Goal: Communication & Community: Answer question/provide support

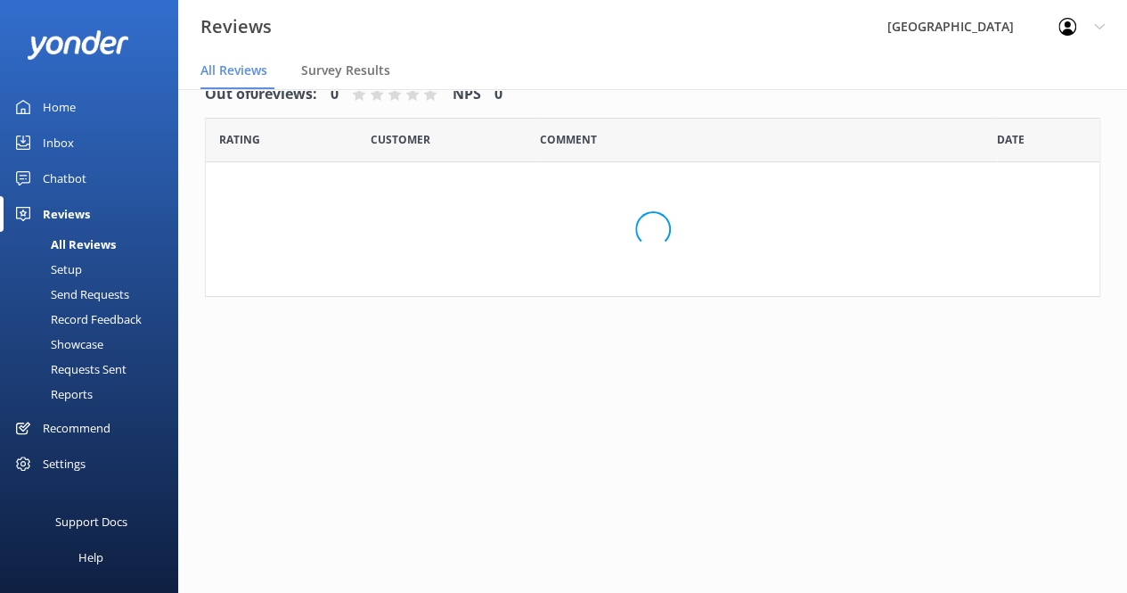
scroll to position [36, 0]
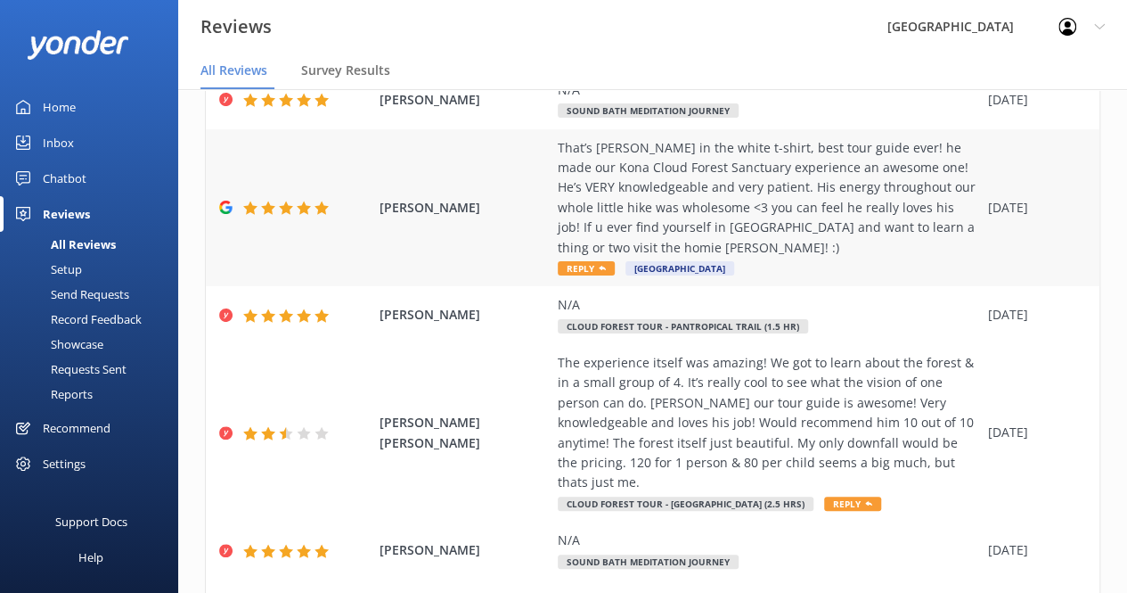
scroll to position [196, 0]
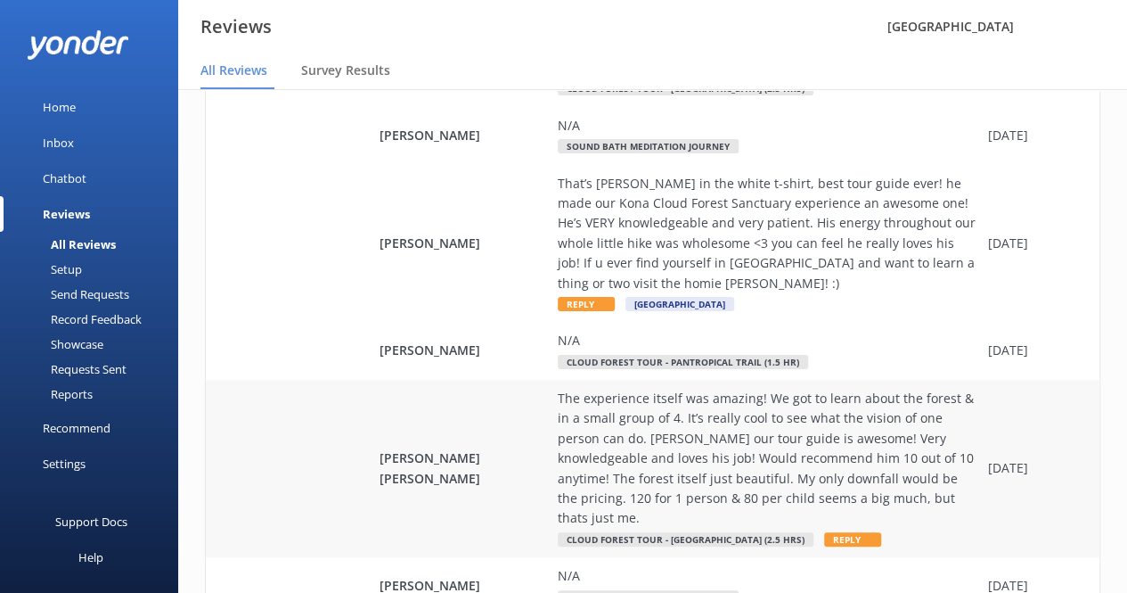
scroll to position [201, 0]
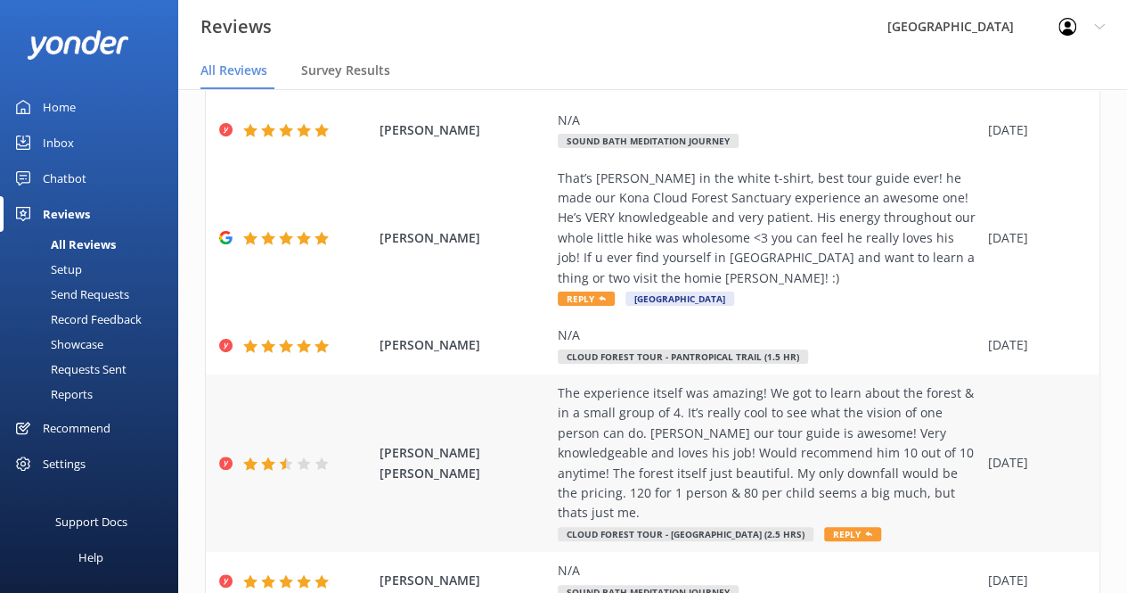
click at [687, 458] on div "The experience itself was amazing! We got to learn about the forest & in a smal…" at bounding box center [769, 453] width 422 height 140
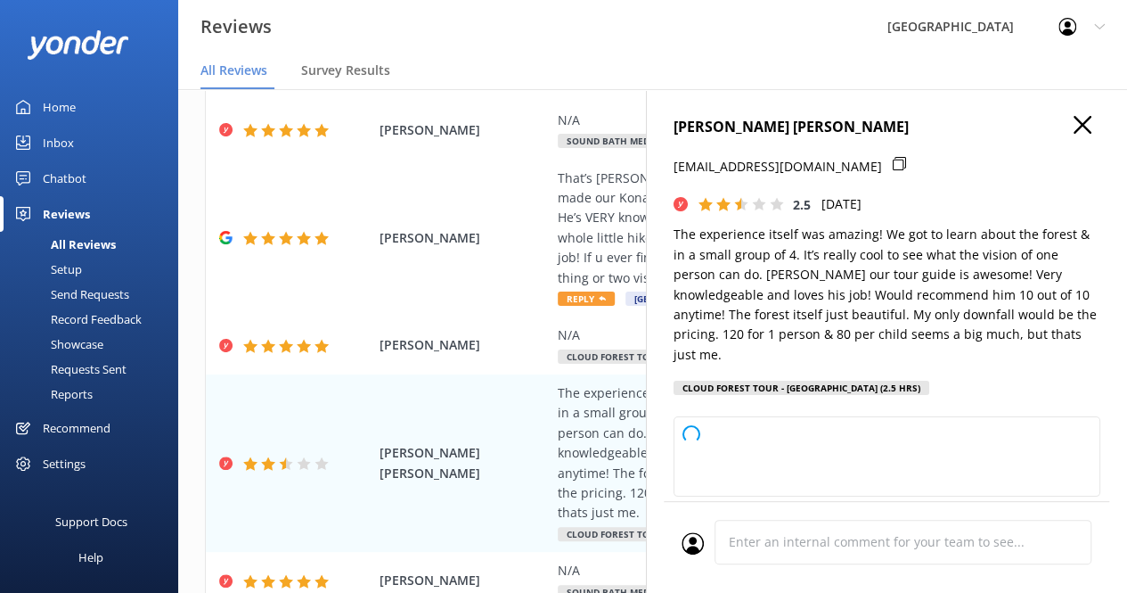
type textarea "Hi Linda, Thank you so much for your thoughtful feedback! We’re thrilled you en…"
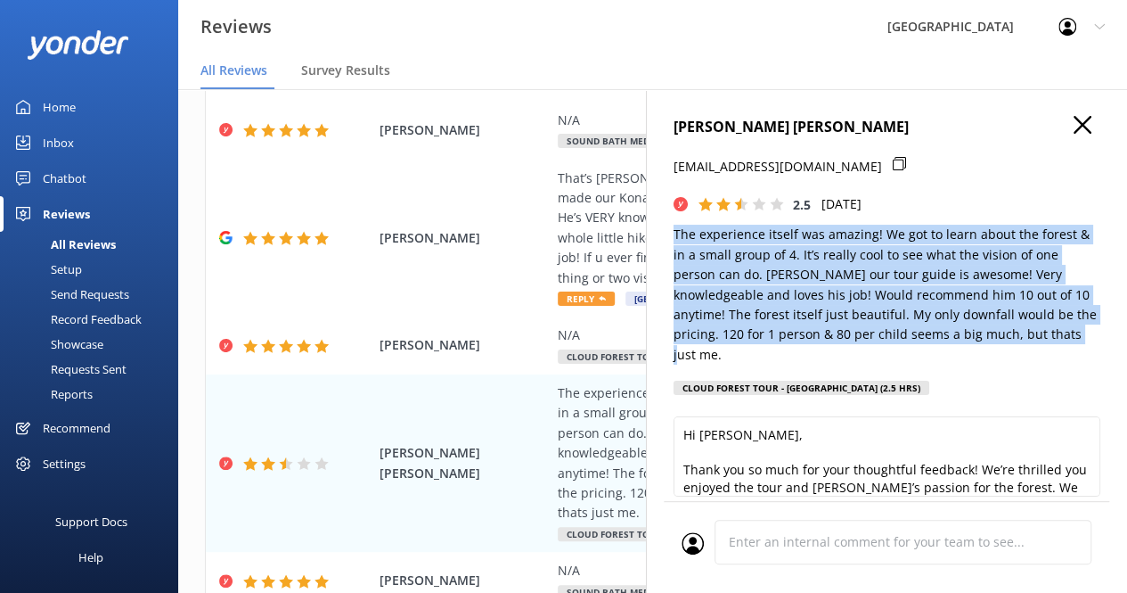
drag, startPoint x: 1046, startPoint y: 338, endPoint x: 667, endPoint y: 237, distance: 391.9
click at [667, 237] on div "LINDA GABRIELA GARCIA ROSALES LINDAGARCIA1207@hotmail.com 2.5 Fri, 5th Sep 2025…" at bounding box center [886, 385] width 481 height 593
copy p "The experience itself was amazing! We got to learn about the forest & in a smal…"
